Goal: Navigation & Orientation: Find specific page/section

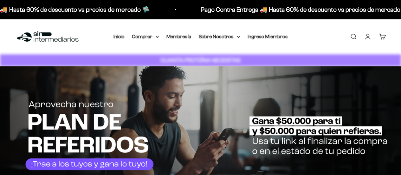
click at [369, 36] on link "Iniciar sesión" at bounding box center [367, 36] width 7 height 7
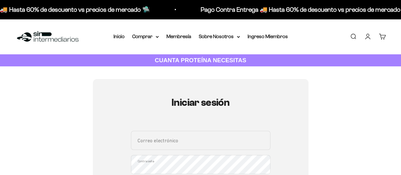
click at [172, 141] on input "Correo electrónico" at bounding box center [200, 140] width 139 height 19
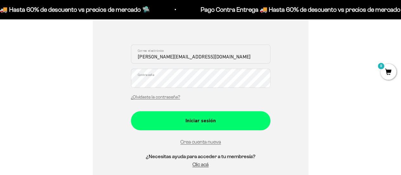
type input "[PERSON_NAME][EMAIL_ADDRESS][DOMAIN_NAME]"
click at [131, 111] on button "Iniciar sesión" at bounding box center [200, 120] width 139 height 19
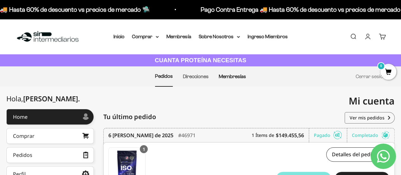
click at [224, 76] on link "Membresías" at bounding box center [232, 76] width 27 height 5
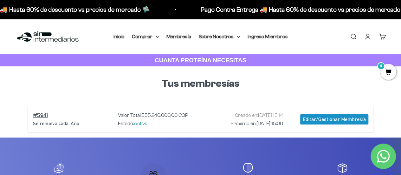
click at [368, 35] on link "Cuenta" at bounding box center [367, 36] width 7 height 7
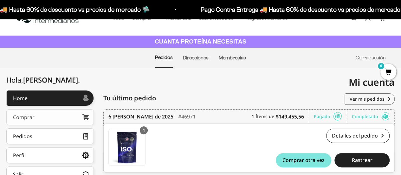
scroll to position [32, 0]
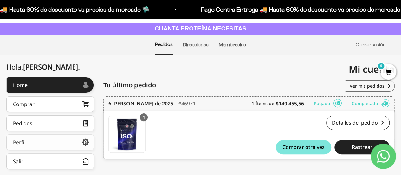
click at [52, 142] on link "Perfil" at bounding box center [49, 142] width 87 height 16
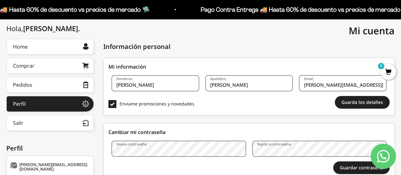
scroll to position [59, 0]
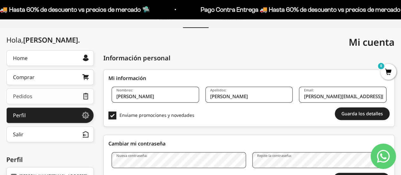
click at [85, 95] on icon at bounding box center [85, 96] width 5 height 6
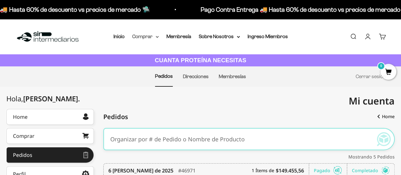
click at [156, 36] on icon at bounding box center [157, 36] width 3 height 1
click at [118, 36] on link "Inicio" at bounding box center [118, 36] width 11 height 5
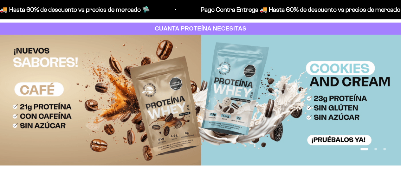
scroll to position [32, 0]
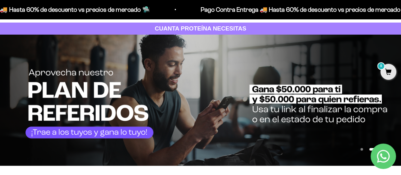
click at [113, 135] on img at bounding box center [200, 100] width 401 height 131
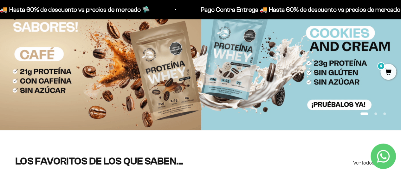
scroll to position [95, 0]
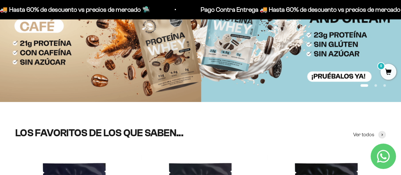
click at [375, 85] on button "Ir al artículo 2" at bounding box center [375, 85] width 3 height 3
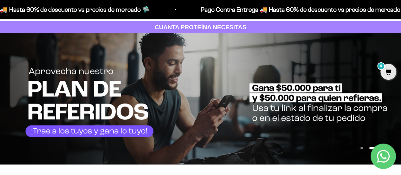
scroll to position [32, 0]
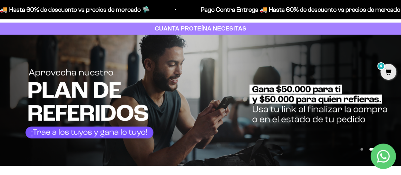
click at [192, 97] on img at bounding box center [200, 100] width 401 height 131
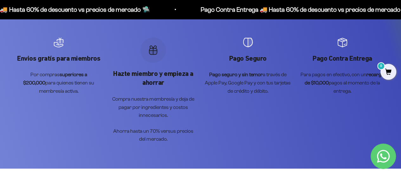
scroll to position [2159, 0]
